Goal: Use online tool/utility

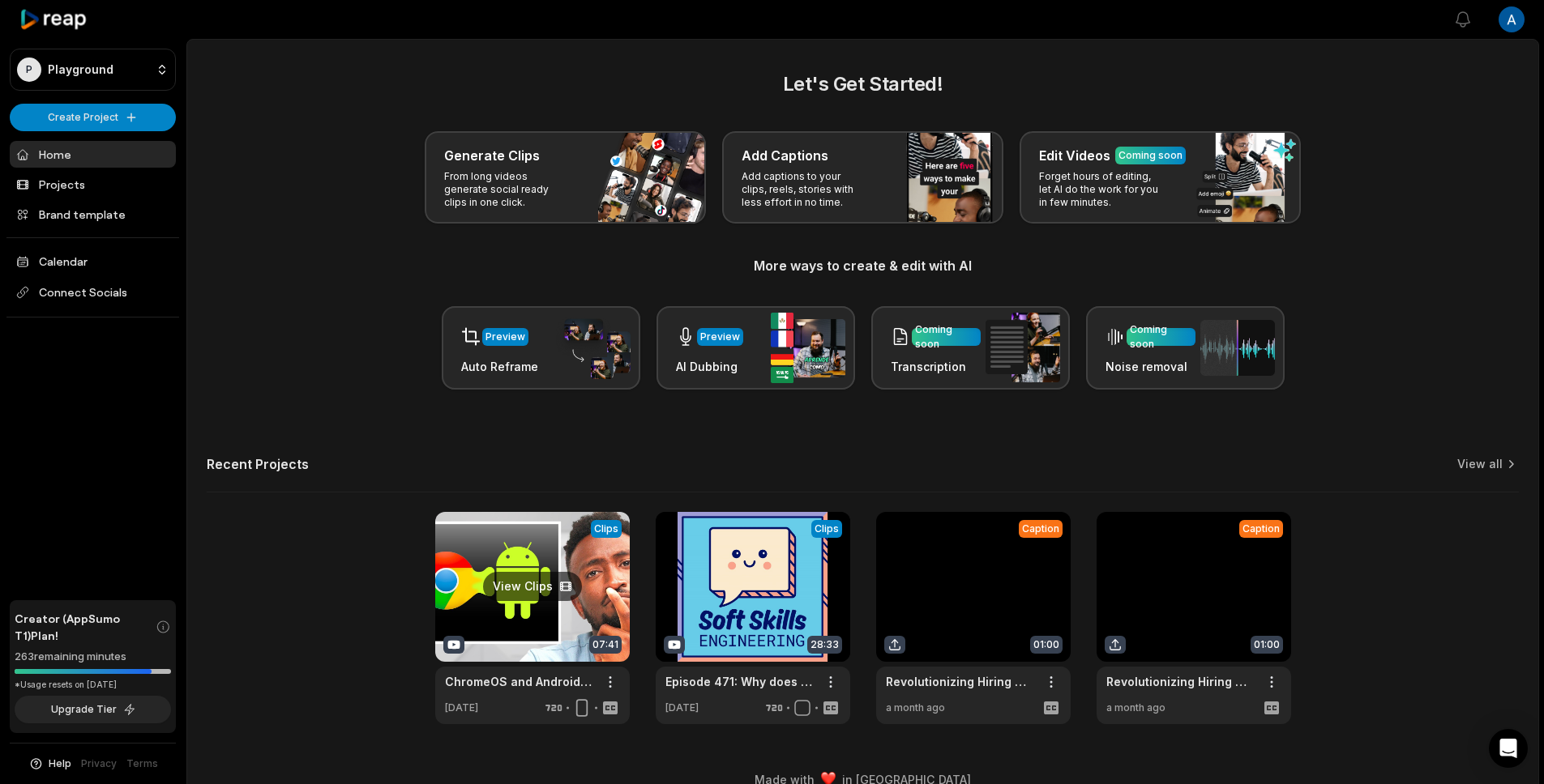
click at [514, 663] on link at bounding box center [533, 617] width 194 height 212
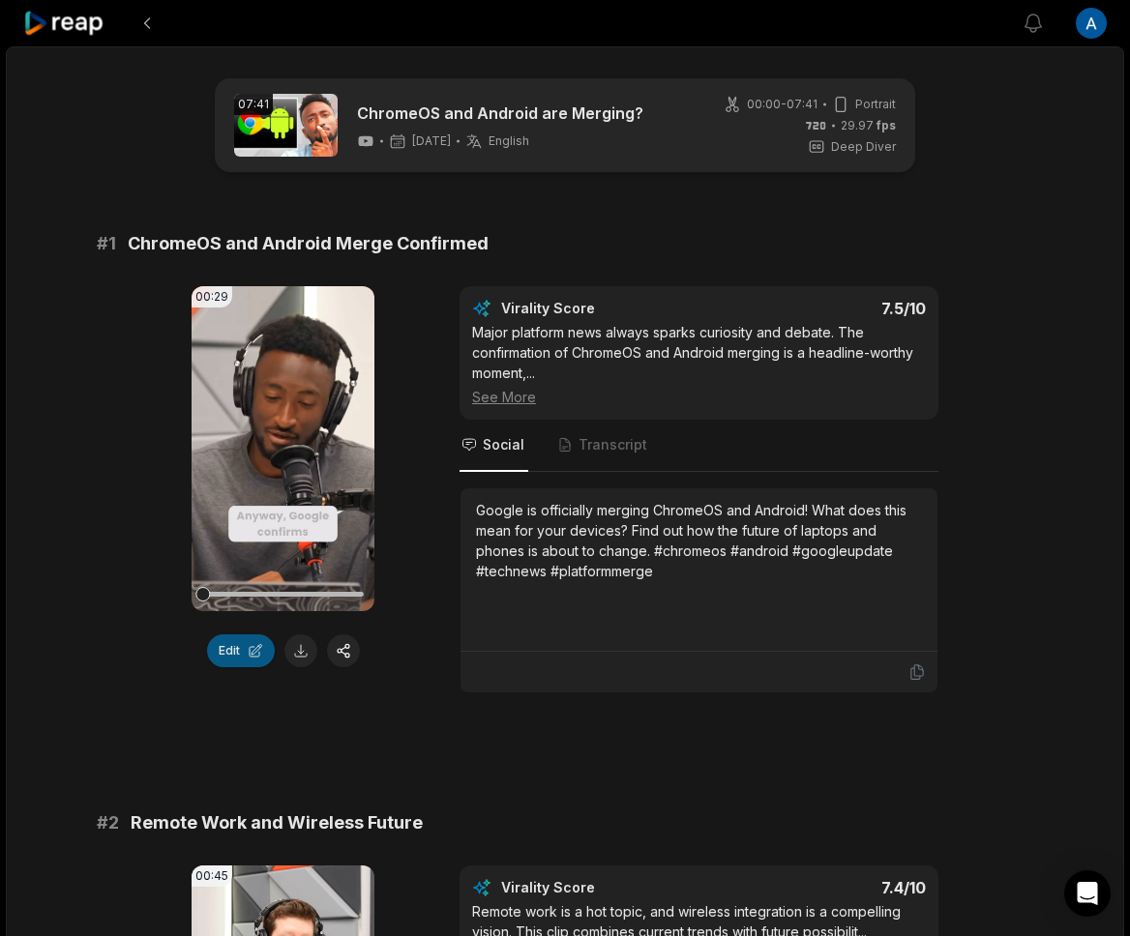
click at [226, 654] on button "Edit" at bounding box center [241, 651] width 68 height 33
